Goal: Information Seeking & Learning: Learn about a topic

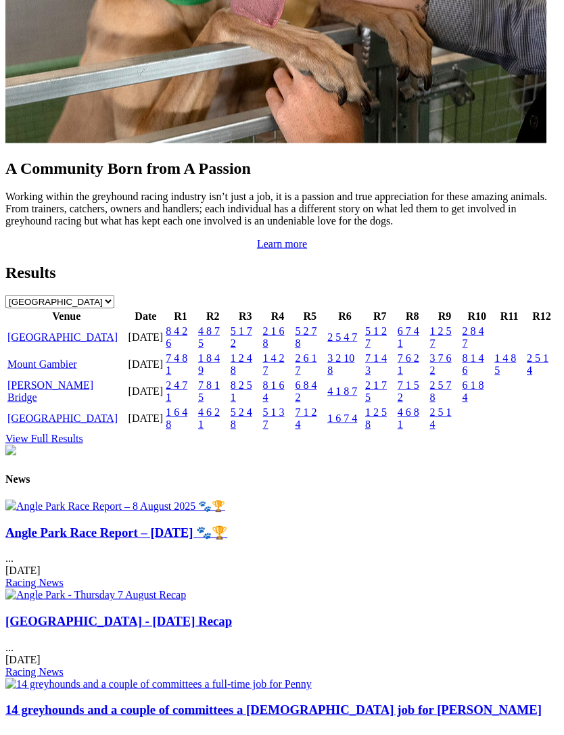
scroll to position [1323, 0]
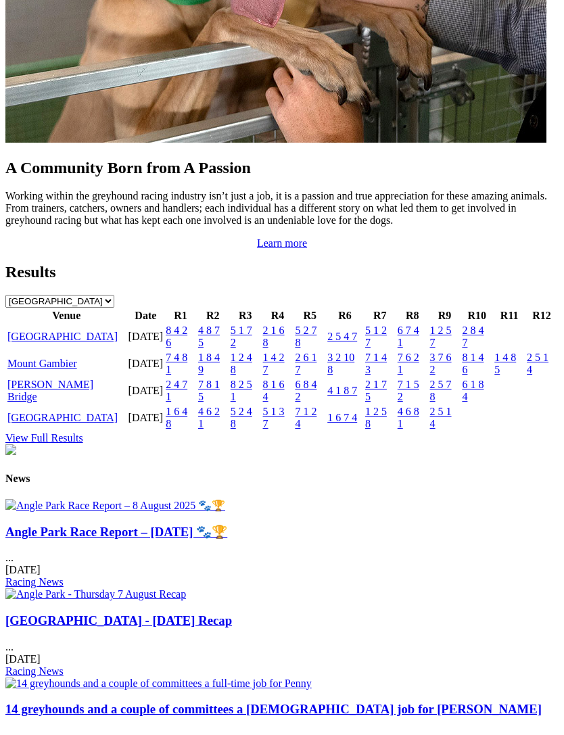
click at [37, 342] on link "[GEOGRAPHIC_DATA]" at bounding box center [62, 336] width 110 height 11
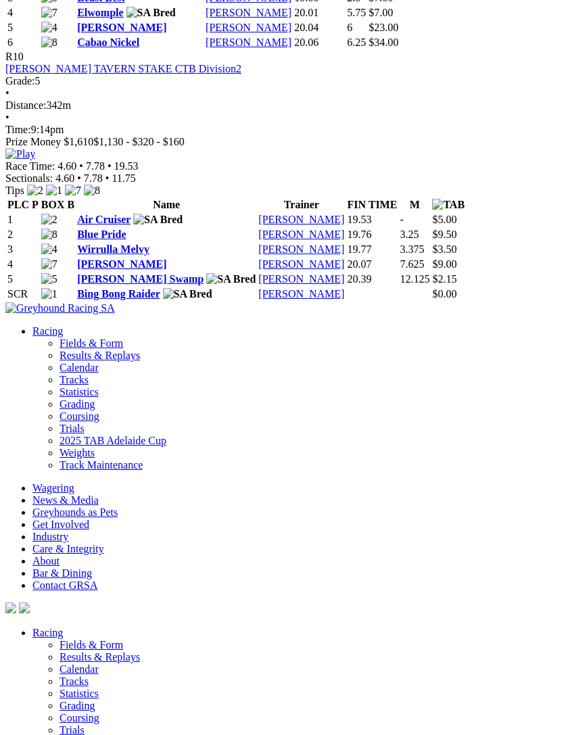
scroll to position [3134, 0]
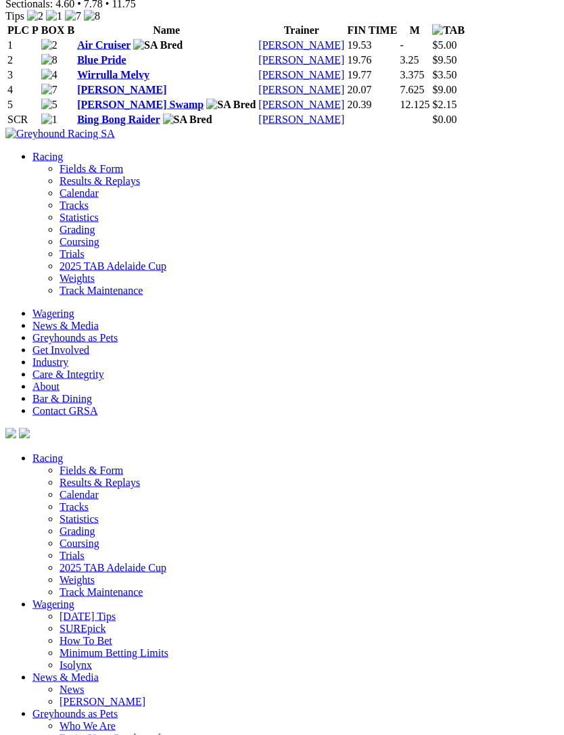
click at [96, 51] on link "Air Cruiser" at bounding box center [103, 44] width 53 height 11
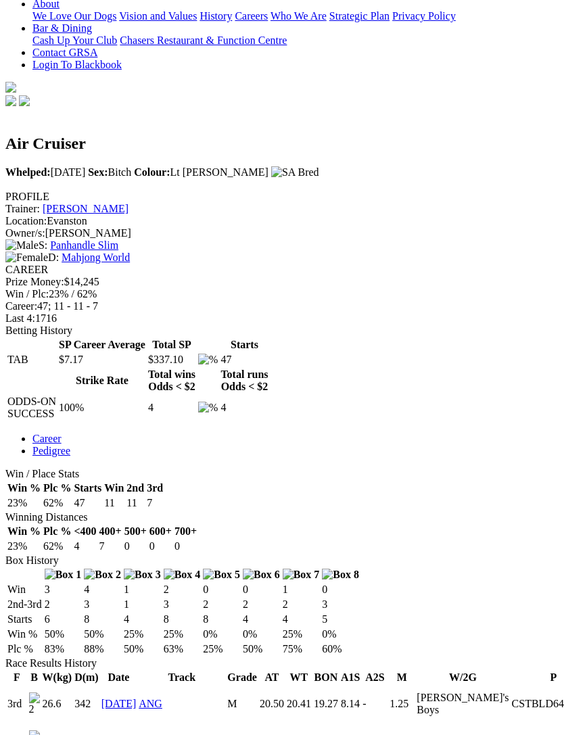
scroll to position [237, 0]
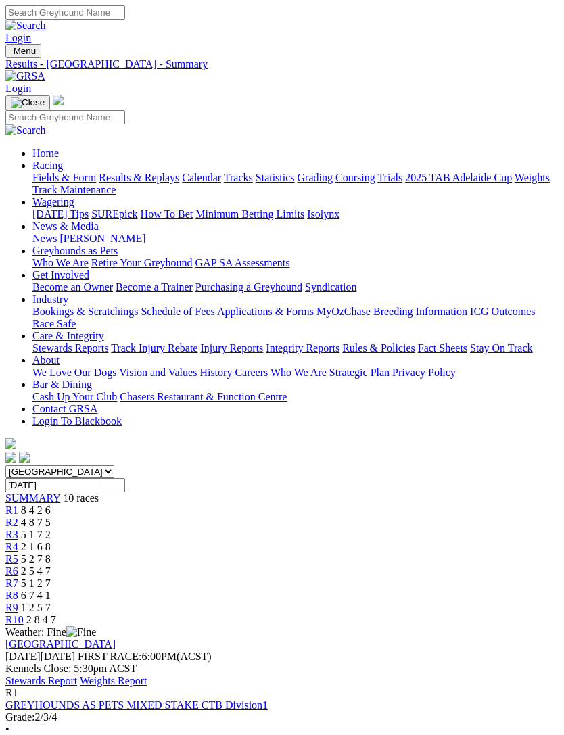
click at [77, 675] on link "Stewards Report" at bounding box center [41, 680] width 72 height 11
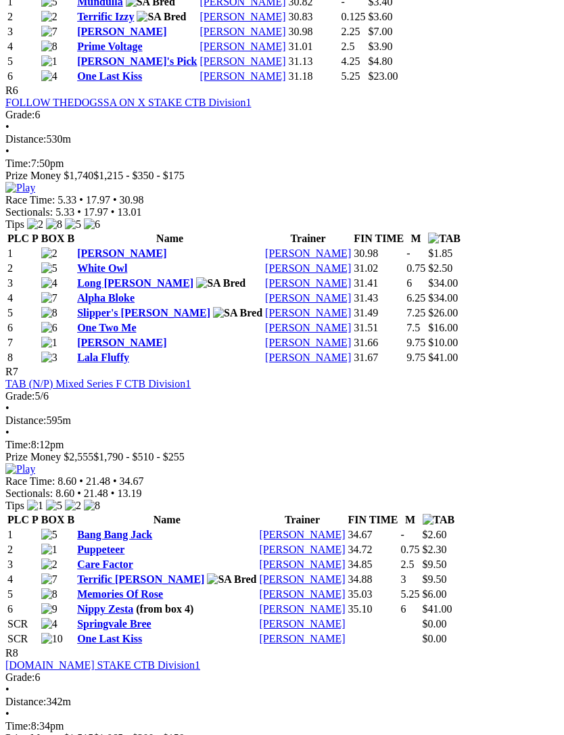
scroll to position [1829, 0]
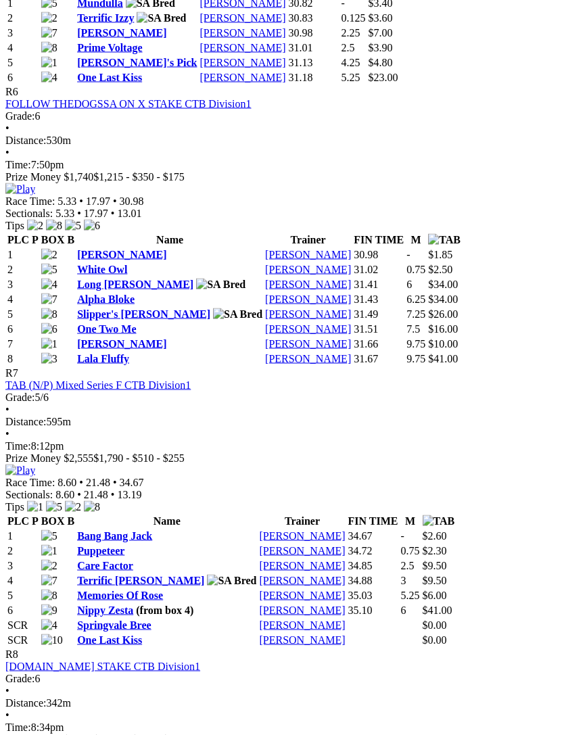
click at [158, 338] on link "[PERSON_NAME]" at bounding box center [121, 343] width 89 height 11
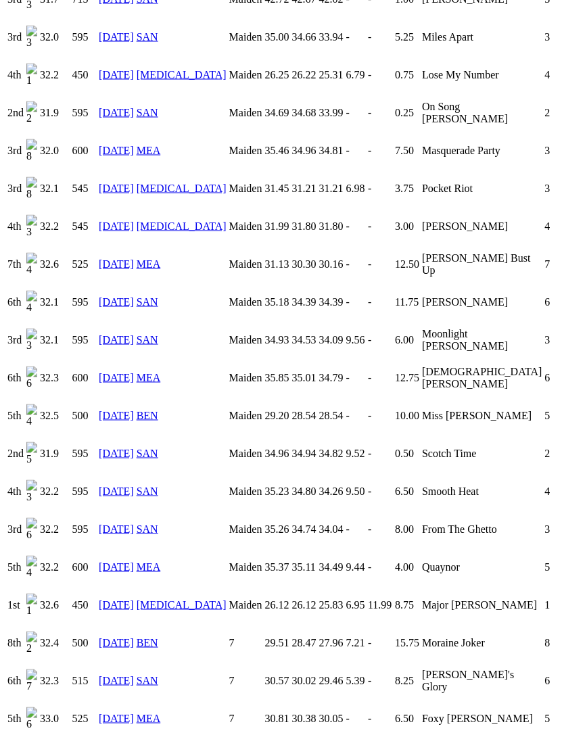
scroll to position [1478, 0]
